Goal: Task Accomplishment & Management: Manage account settings

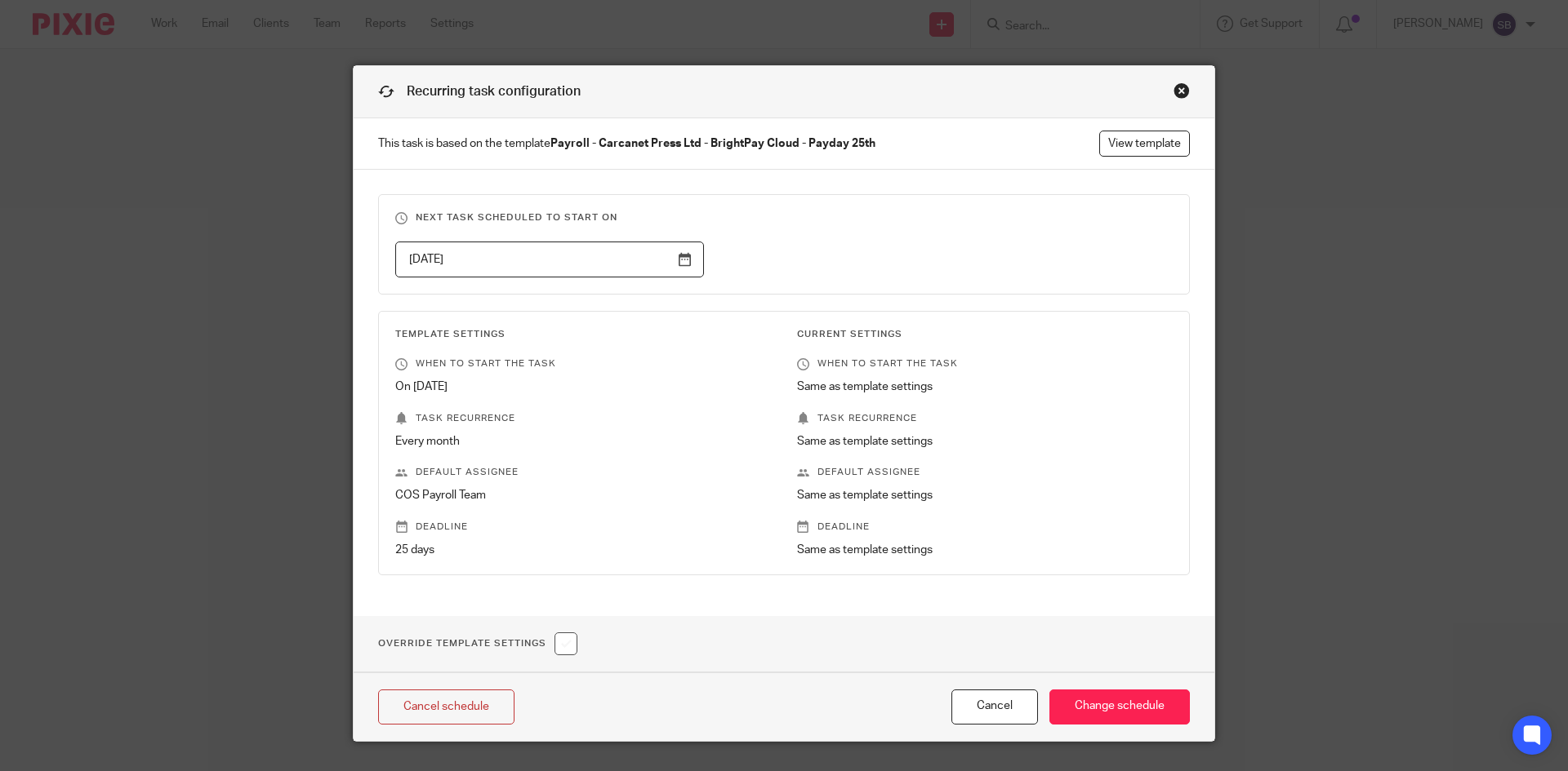
click at [1174, 89] on div "Close this dialog window" at bounding box center [1181, 90] width 16 height 16
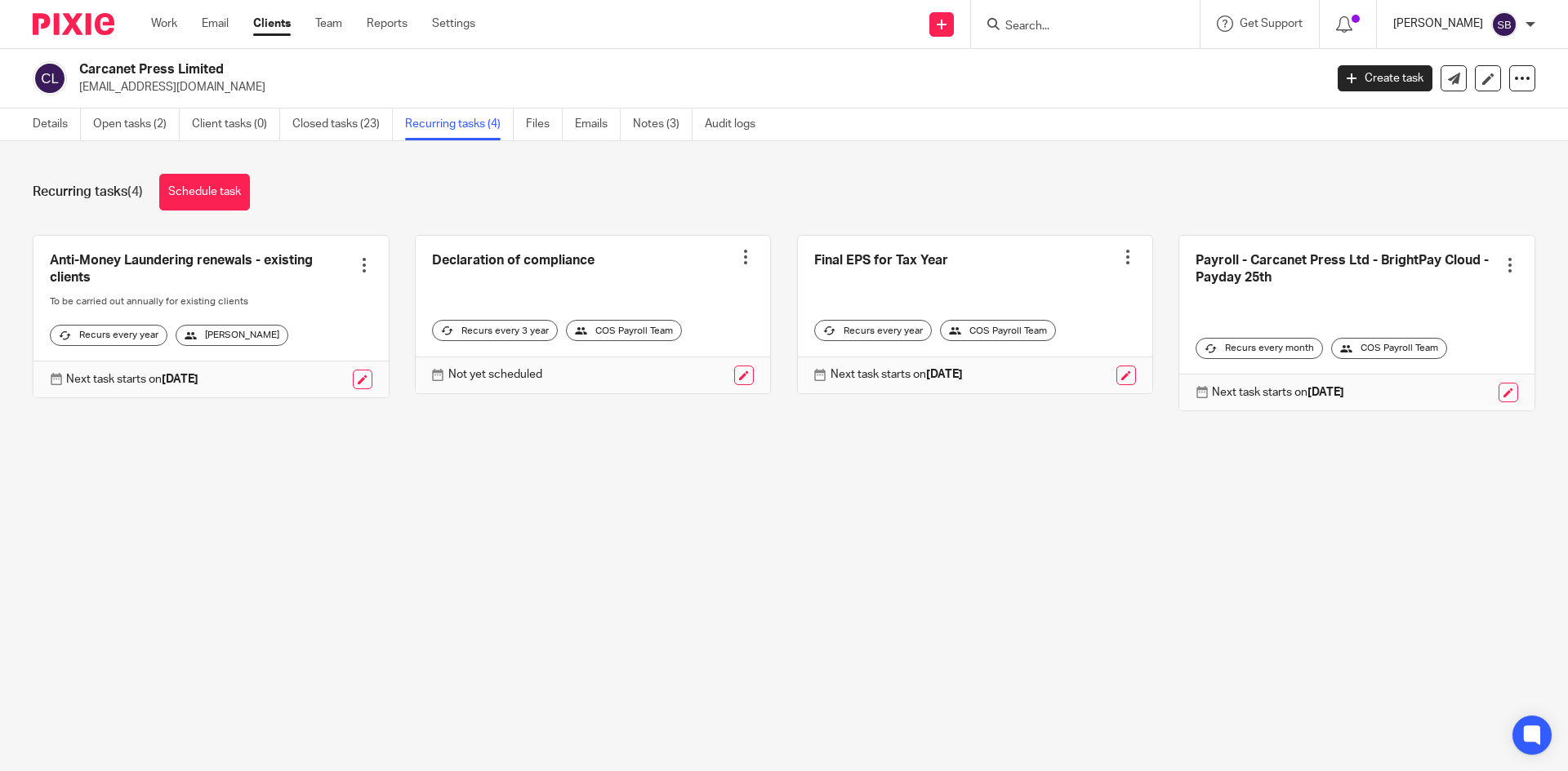
click at [1476, 21] on p "[PERSON_NAME]" at bounding box center [1437, 24] width 90 height 16
drag, startPoint x: 1444, startPoint y: 111, endPoint x: 1281, endPoint y: 45, distance: 175.9
click at [1444, 111] on span "Logout" at bounding box center [1459, 114] width 37 height 12
